Goal: Transaction & Acquisition: Purchase product/service

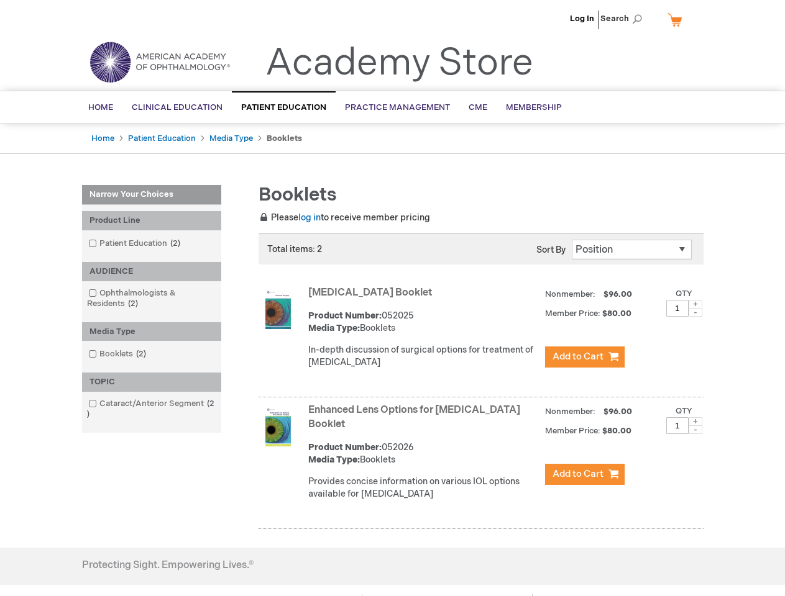
click at [624, 19] on span "Search" at bounding box center [623, 18] width 47 height 25
click at [152, 221] on div "Product Line" at bounding box center [151, 220] width 139 height 19
click at [152, 272] on div "AUDIENCE" at bounding box center [151, 271] width 139 height 19
click at [152, 332] on div "Media Type" at bounding box center [151, 331] width 139 height 19
click at [152, 382] on div "TOPIC" at bounding box center [151, 382] width 139 height 19
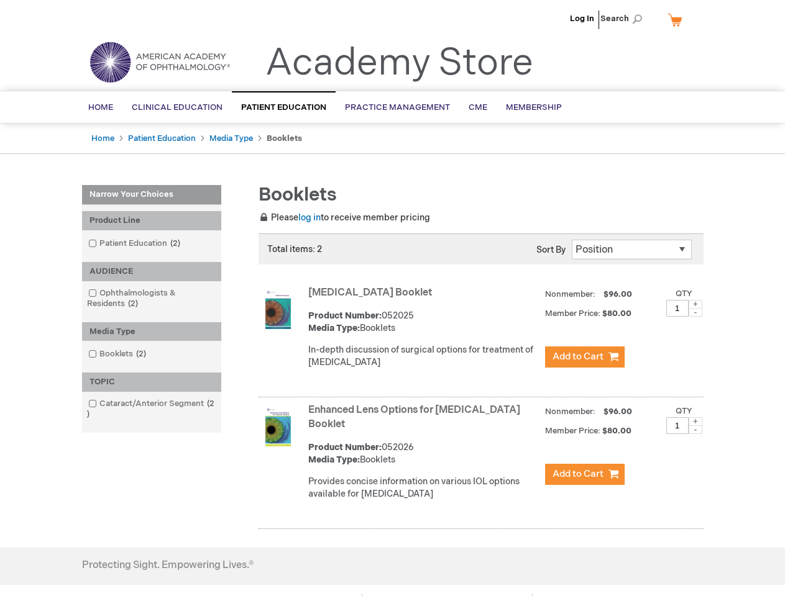
click at [695, 304] on span at bounding box center [695, 304] width 14 height 9
click at [695, 313] on span at bounding box center [695, 312] width 14 height 9
type input "1"
click at [695, 422] on span at bounding box center [695, 422] width 14 height 9
click at [695, 430] on span at bounding box center [695, 430] width 14 height 9
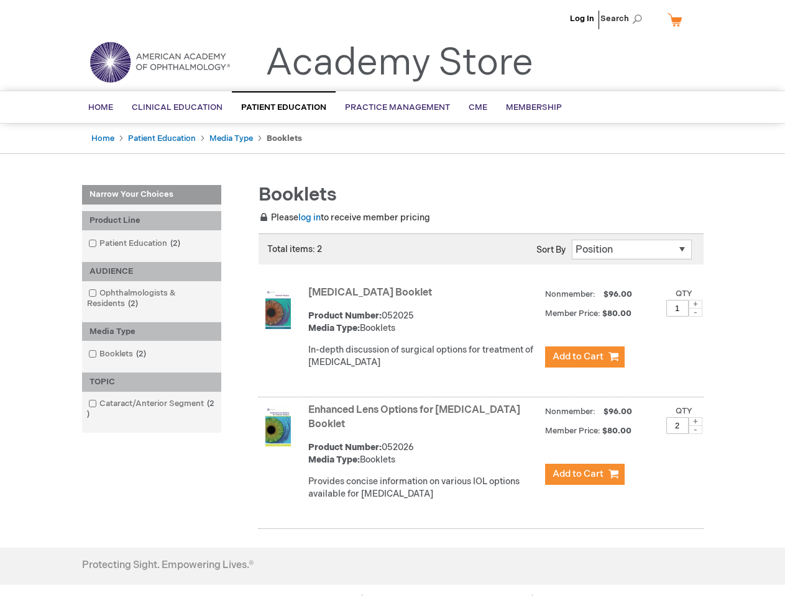
type input "1"
